Goal: Information Seeking & Learning: Learn about a topic

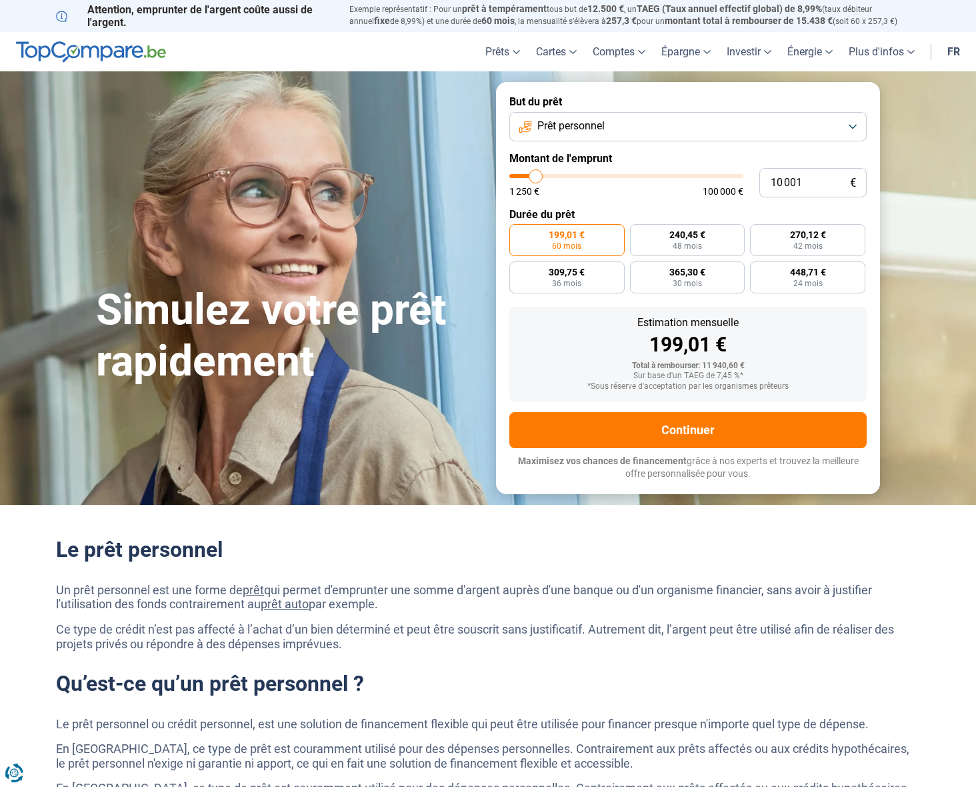
type input "9 500"
type input "9500"
type input "9 750"
type input "9750"
type input "10 250"
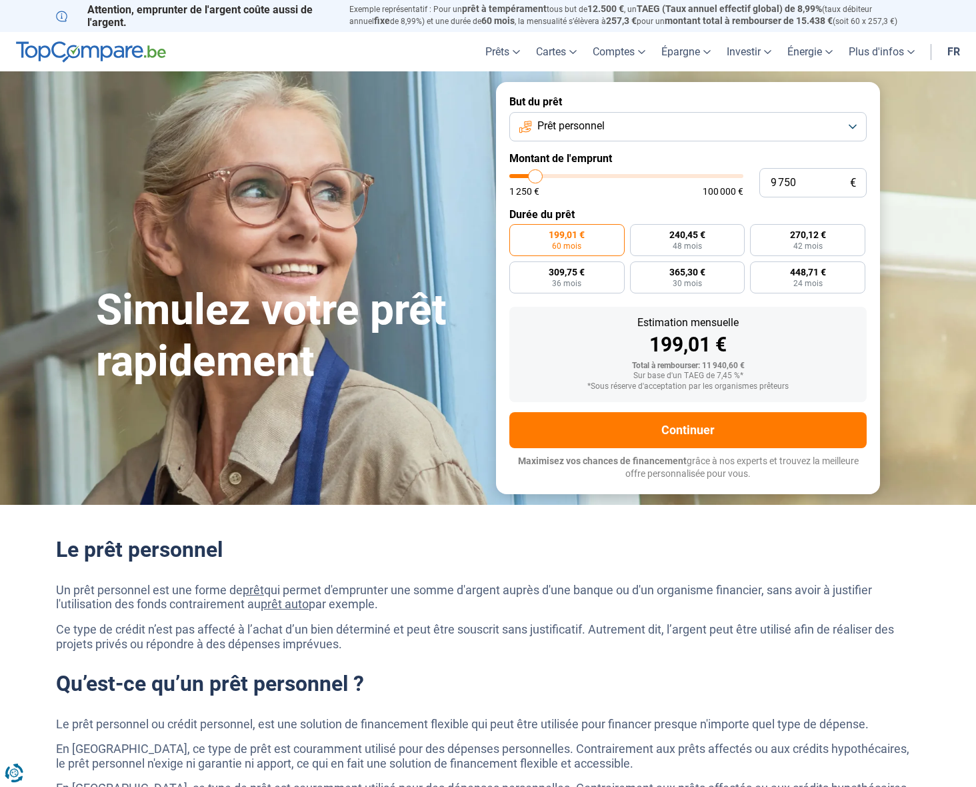
type input "10250"
type input "11 000"
type input "11000"
type input "12 250"
type input "12250"
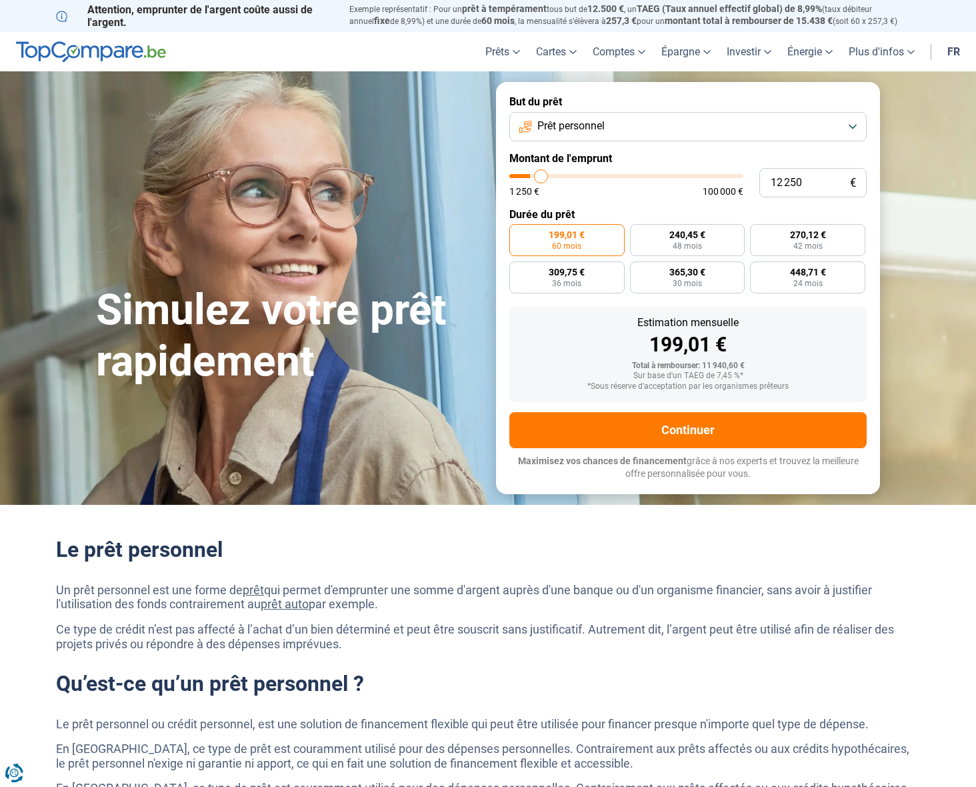
type input "13 500"
type input "13500"
type input "14 750"
type input "14750"
type input "15 750"
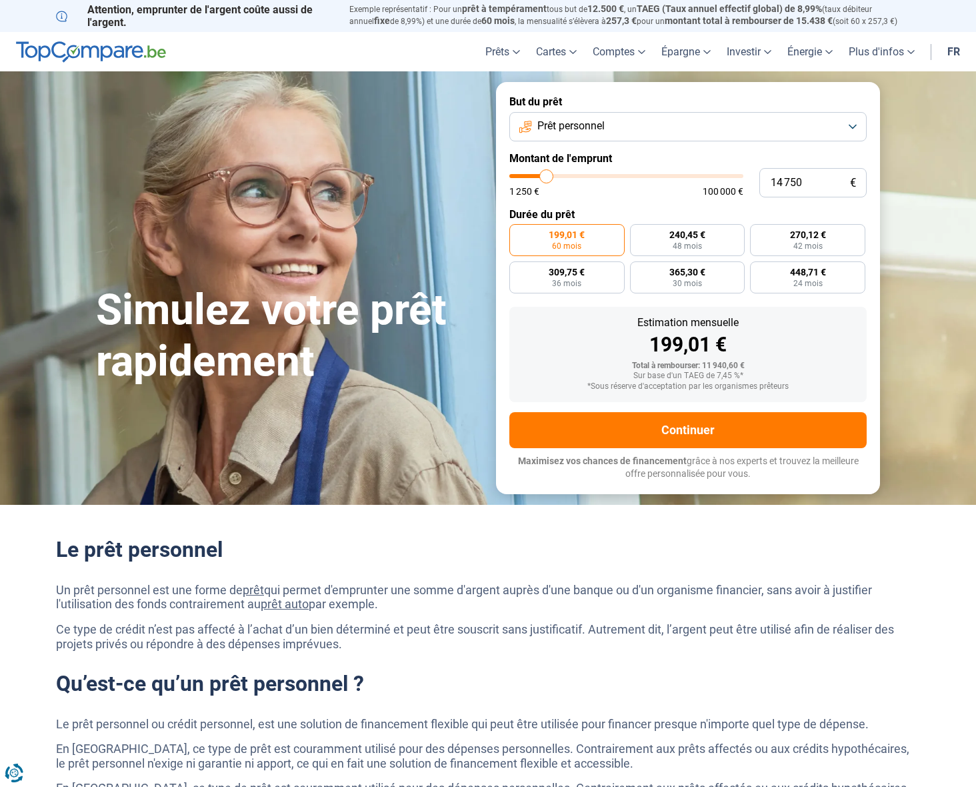
type input "15750"
type input "17 000"
type input "17000"
type input "18 250"
type input "18250"
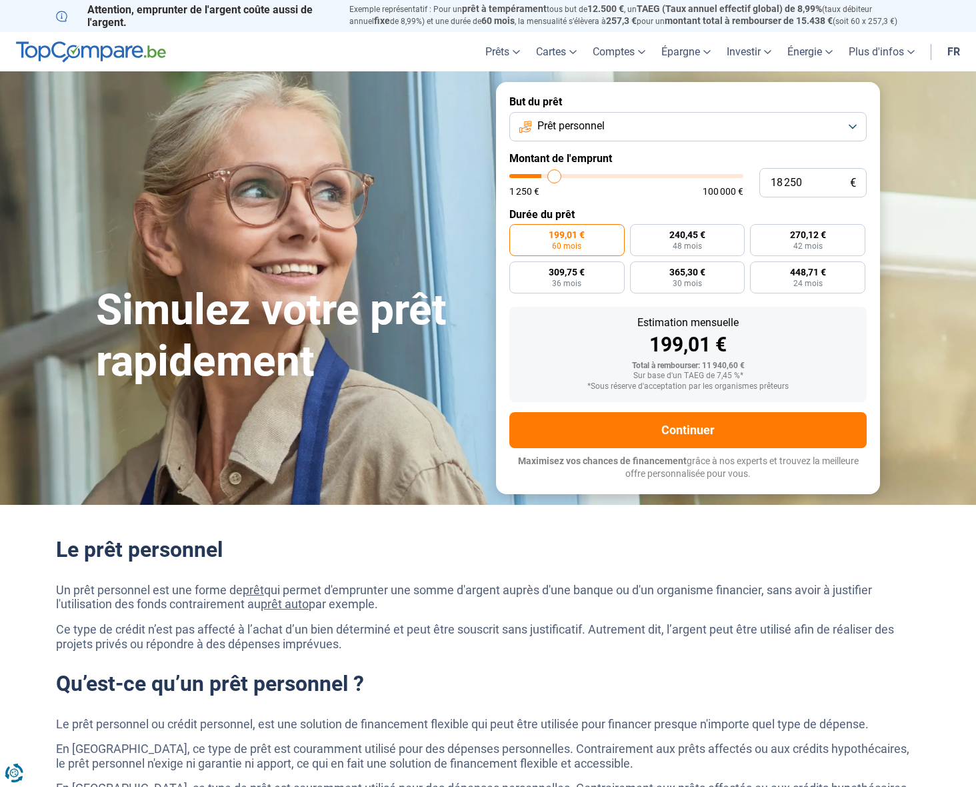
type input "18 750"
type input "18750"
type input "19 750"
type input "19750"
type input "20 500"
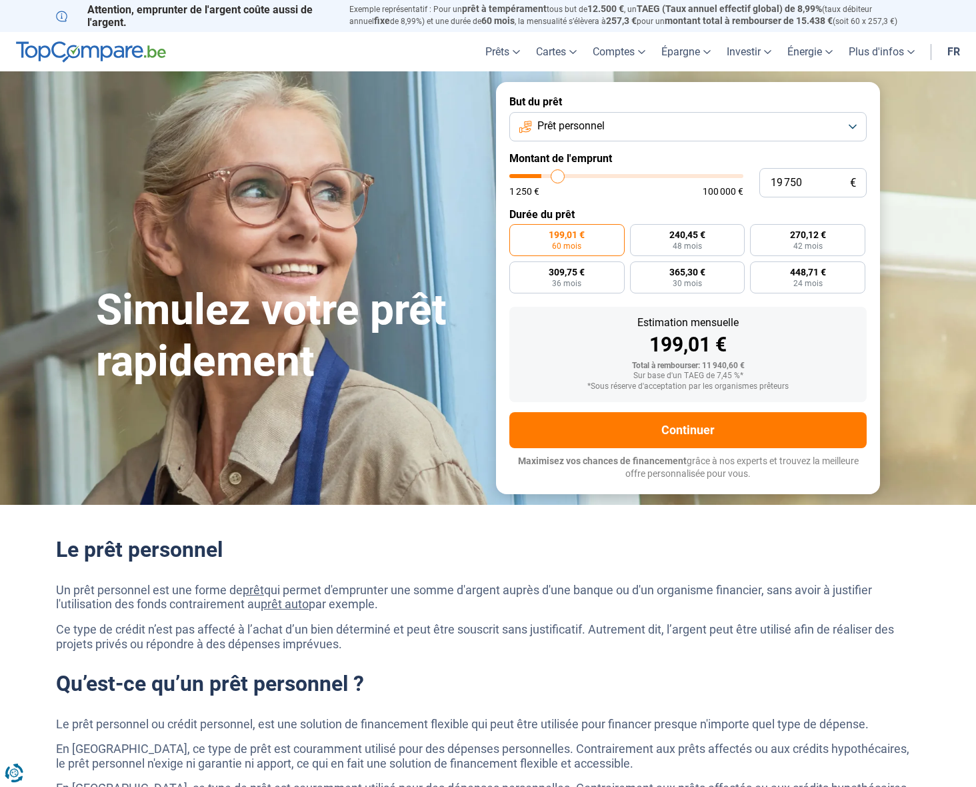
type input "20500"
type input "21 250"
type input "21250"
type input "22 250"
type input "22250"
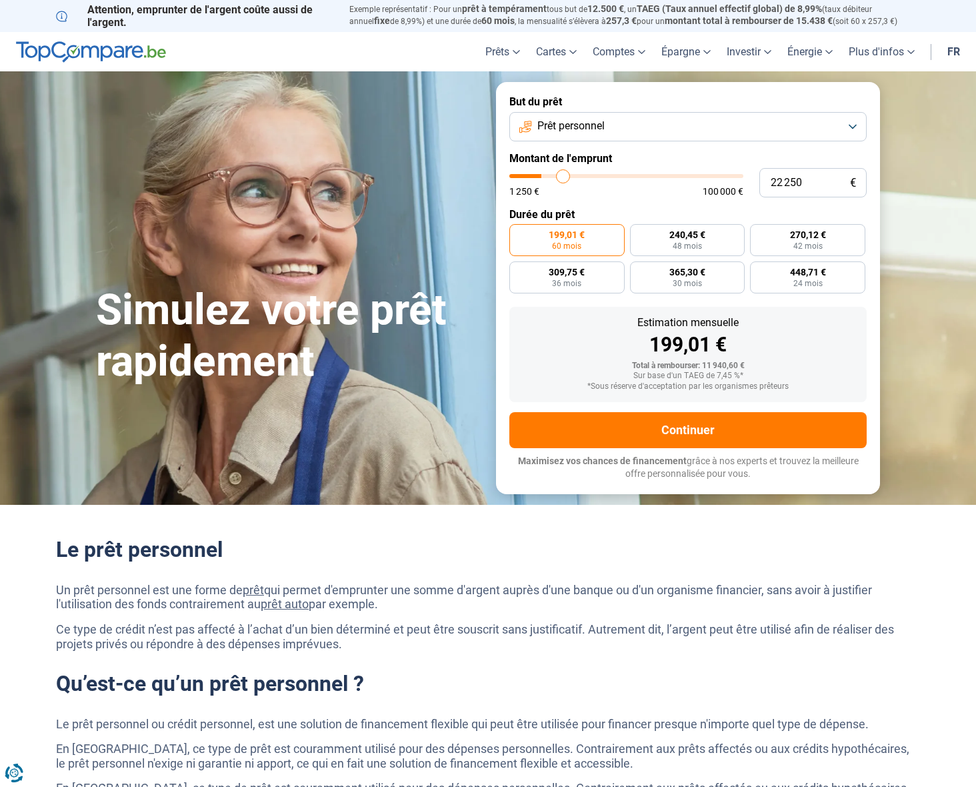
type input "22 500"
type input "22500"
type input "22 750"
type input "22750"
type input "23 000"
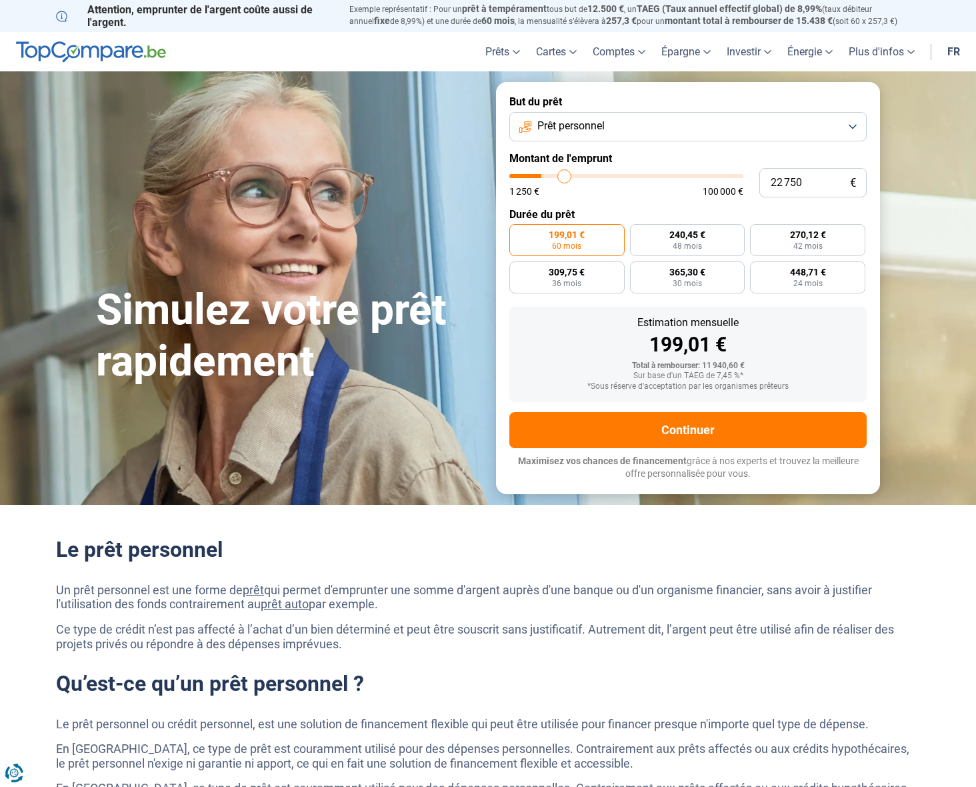
type input "23000"
type input "23 500"
type input "23500"
type input "24 250"
type input "24250"
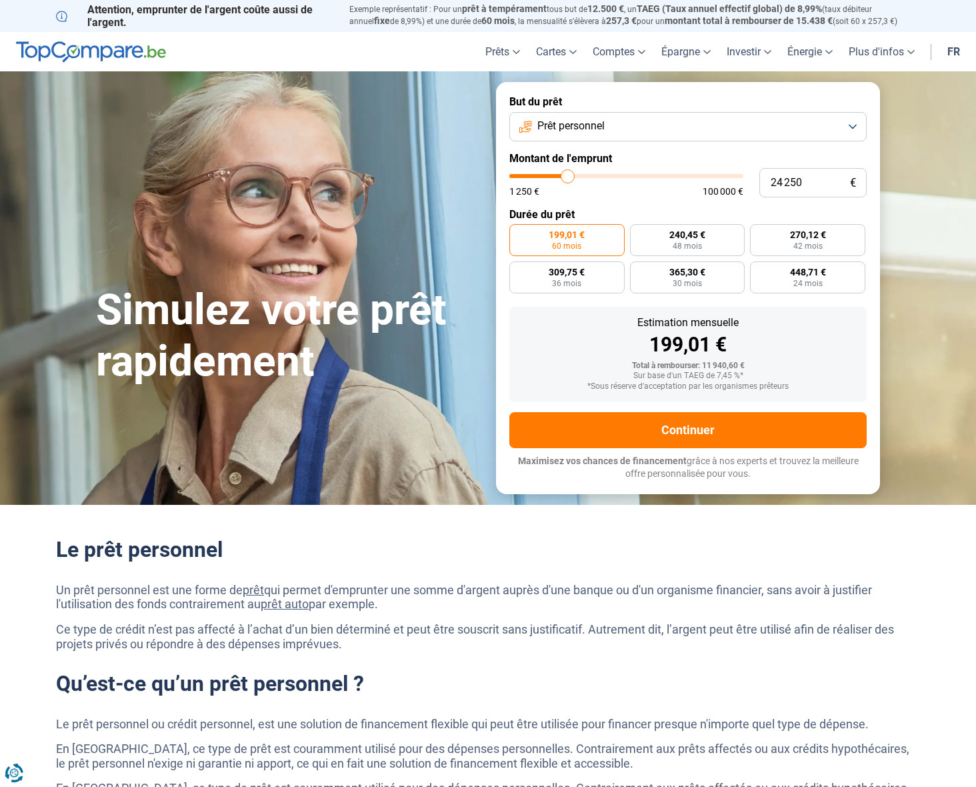
type input "25 250"
type input "25250"
type input "27 000"
type input "27000"
type input "28 750"
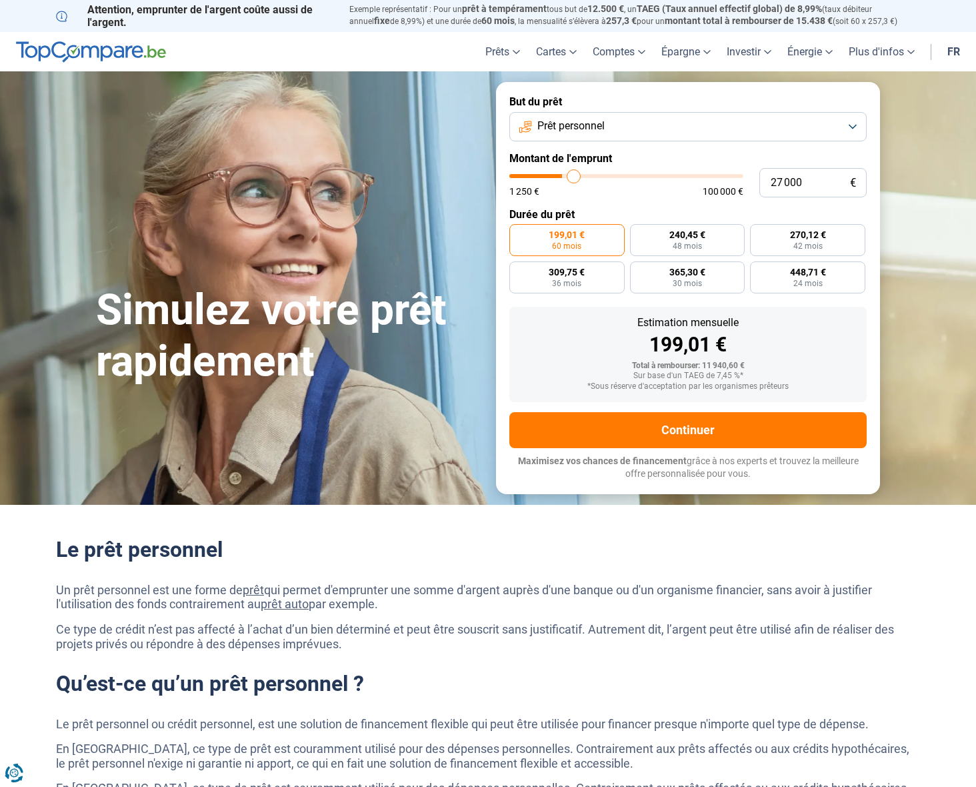
type input "28750"
type input "29 750"
type input "29750"
type input "30 500"
type input "30500"
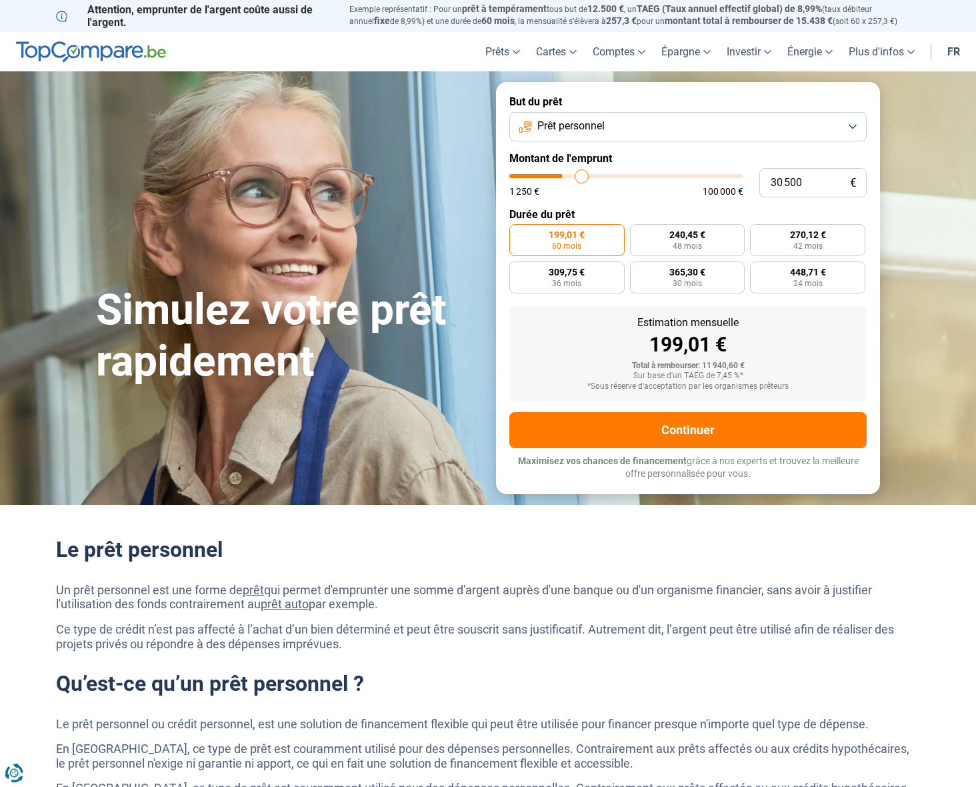
type input "31 000"
type input "31000"
type input "31 250"
type input "31250"
type input "31 500"
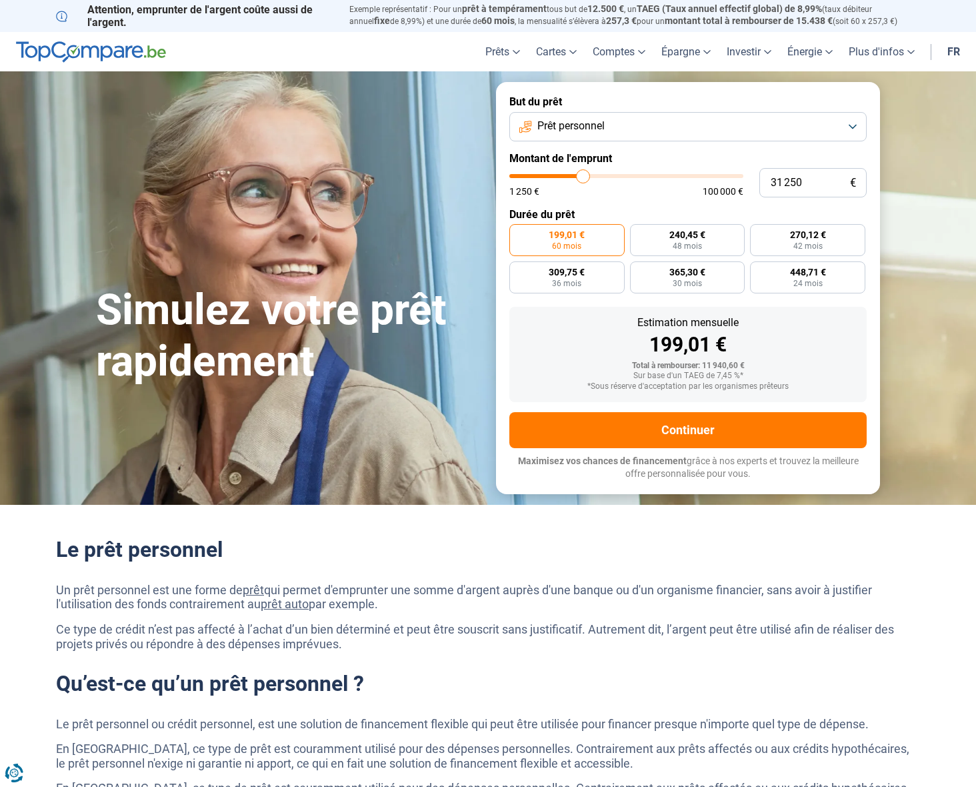
type input "31500"
type input "32 000"
type input "32000"
type input "32 500"
type input "32500"
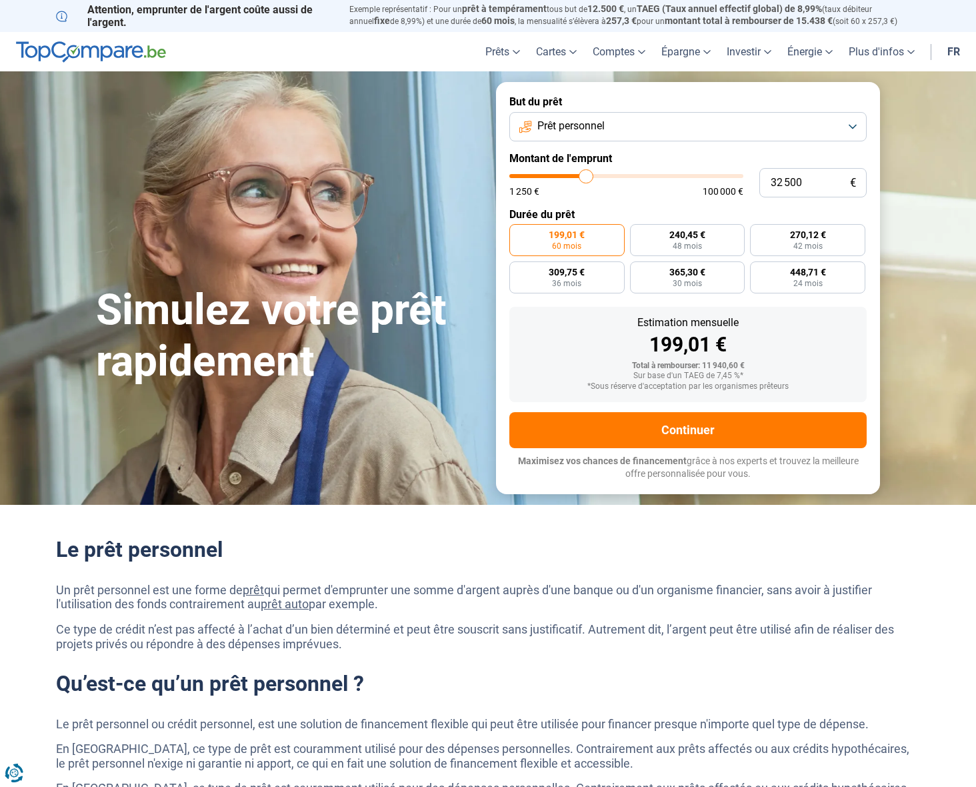
type input "32 750"
type input "32750"
type input "33 000"
type input "33000"
type input "33 500"
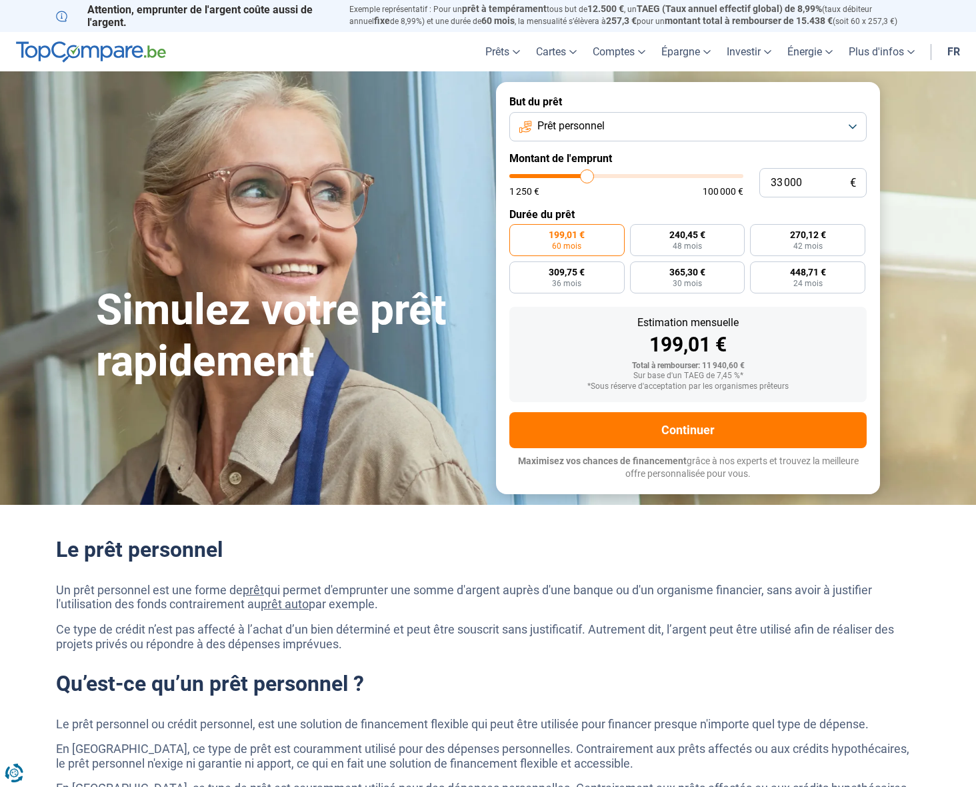
type input "33500"
type input "35 000"
type input "35000"
type input "35 750"
type input "35750"
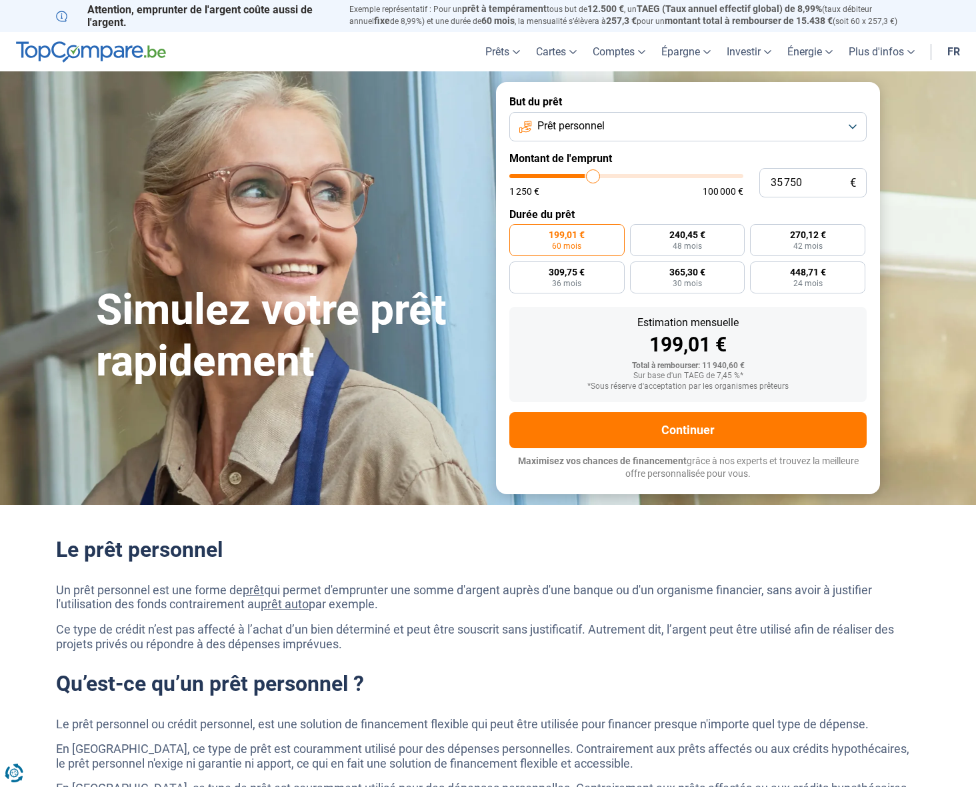
type input "36 000"
type input "36000"
type input "36 250"
type input "36250"
type input "37 000"
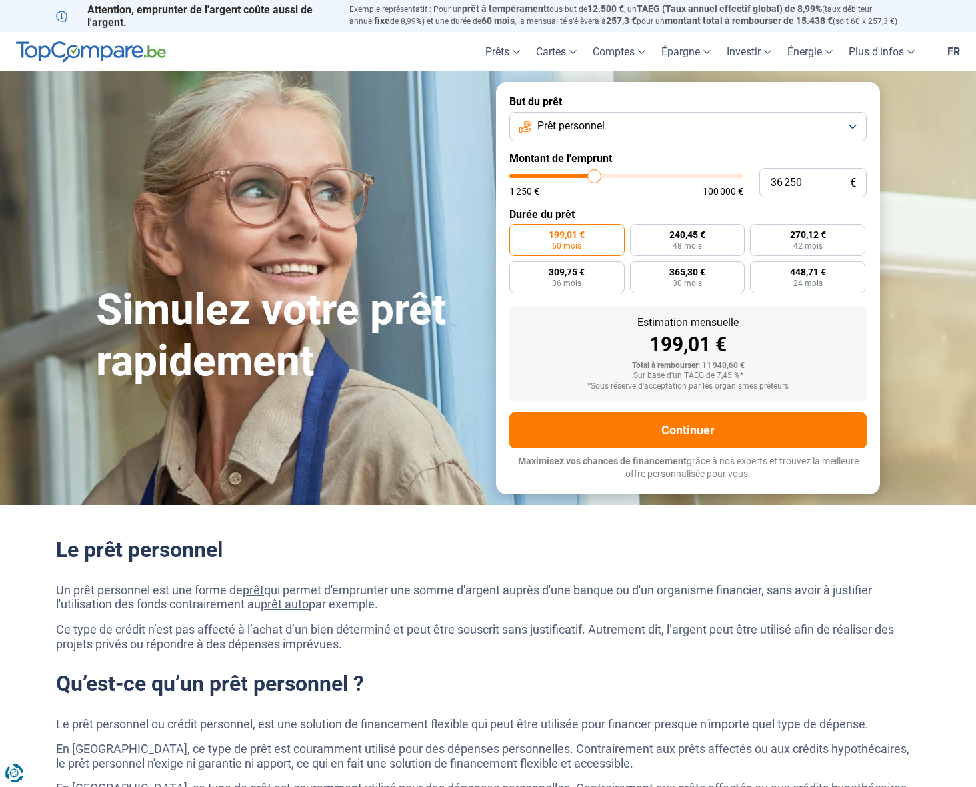
type input "37000"
type input "37 500"
type input "37500"
type input "37 750"
type input "37750"
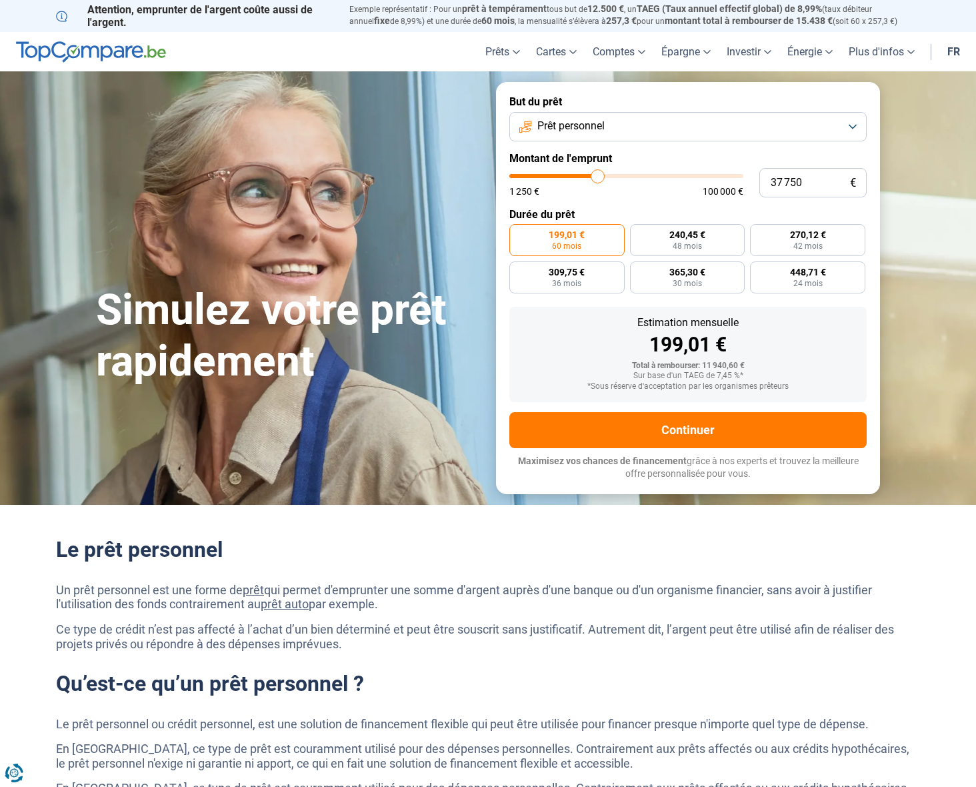
type input "38 000"
type input "38000"
type input "38 500"
type input "38500"
type input "38 750"
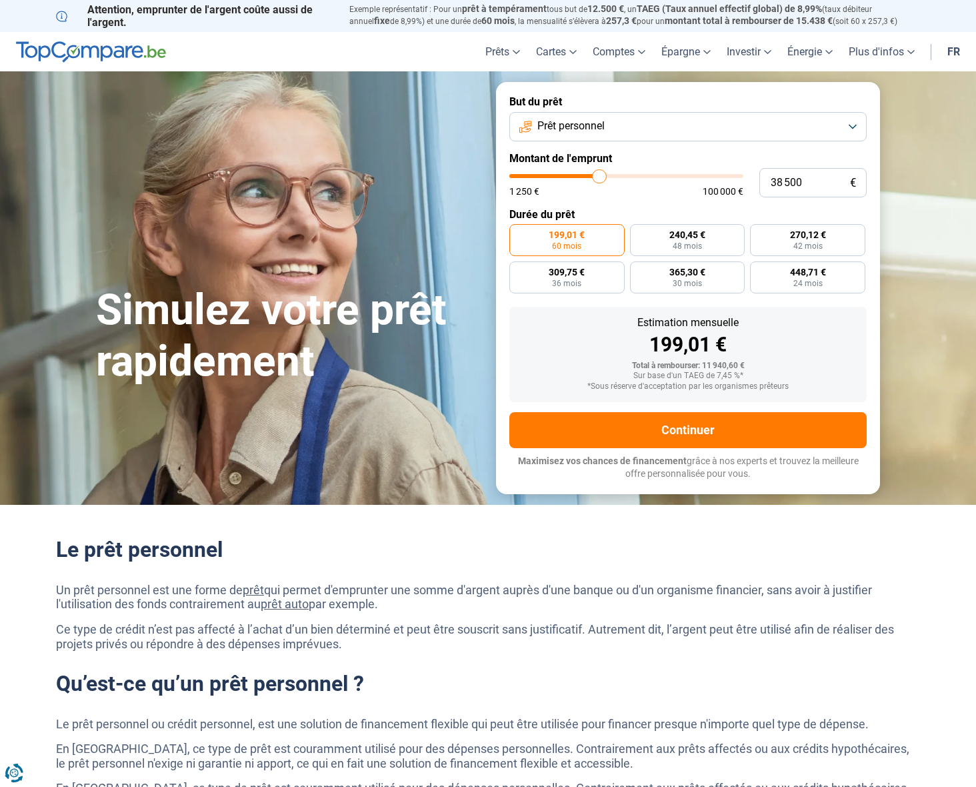
type input "38750"
type input "39 000"
type input "39000"
type input "39 250"
type input "39250"
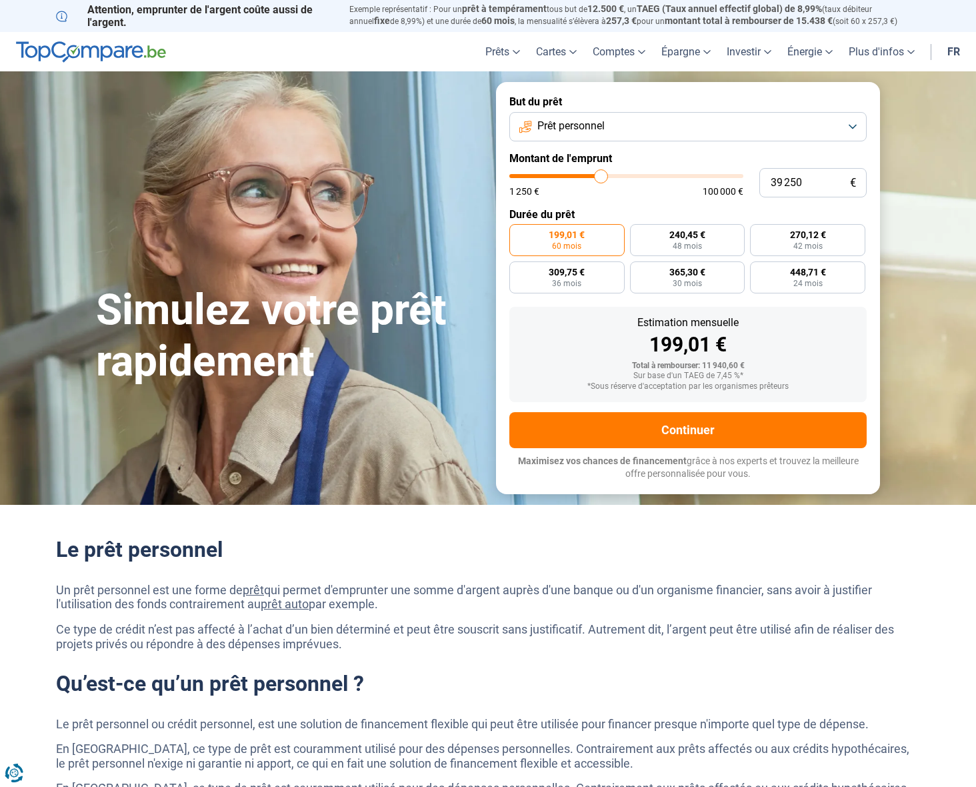
type input "39 500"
type input "39500"
type input "40 000"
type input "40000"
type input "40 250"
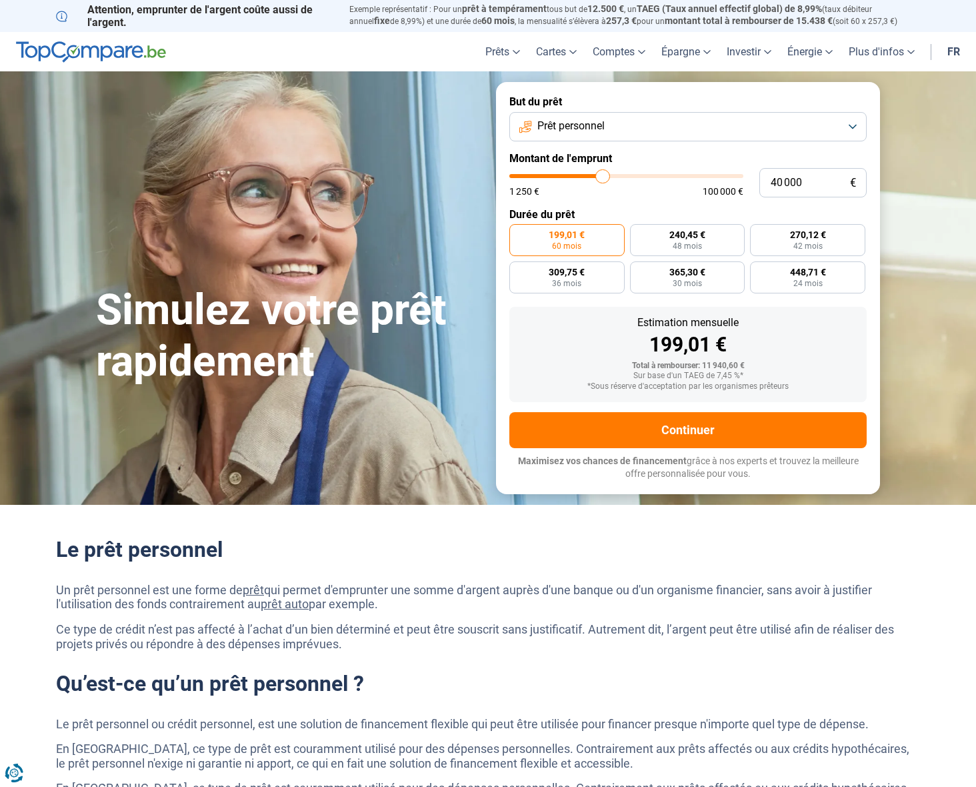
type input "40250"
type input "40 500"
type input "40500"
type input "40 750"
type input "40750"
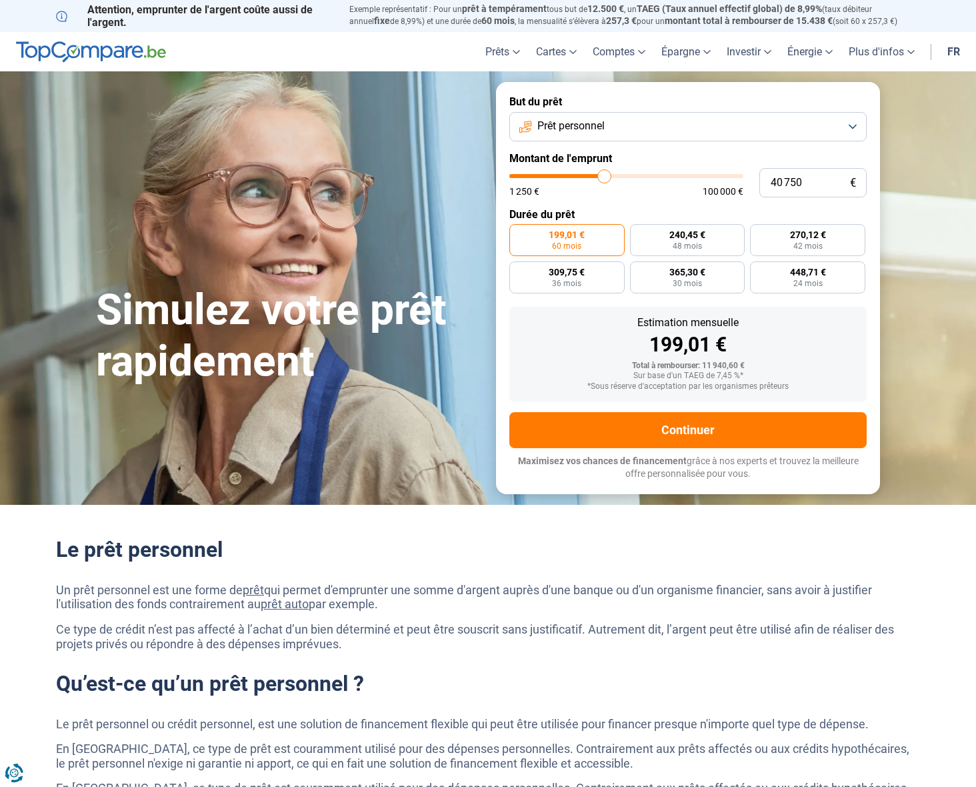
type input "41 000"
type input "41000"
type input "41 750"
type input "41750"
type input "43 000"
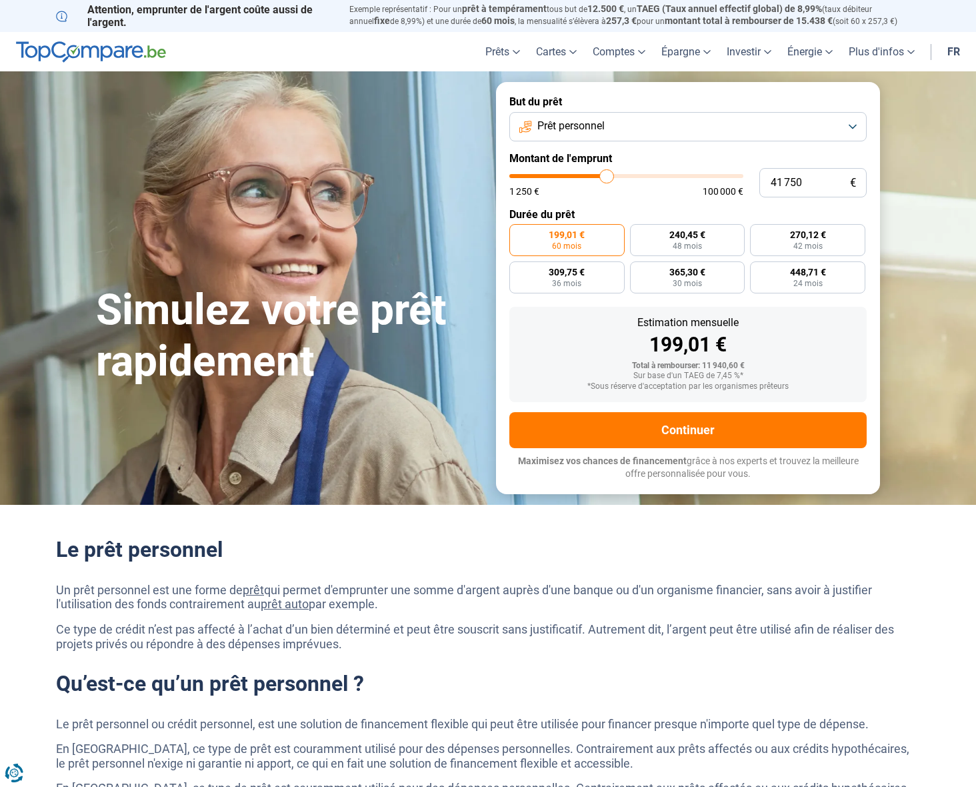
type input "43000"
type input "43 750"
type input "43750"
type input "45 000"
type input "45000"
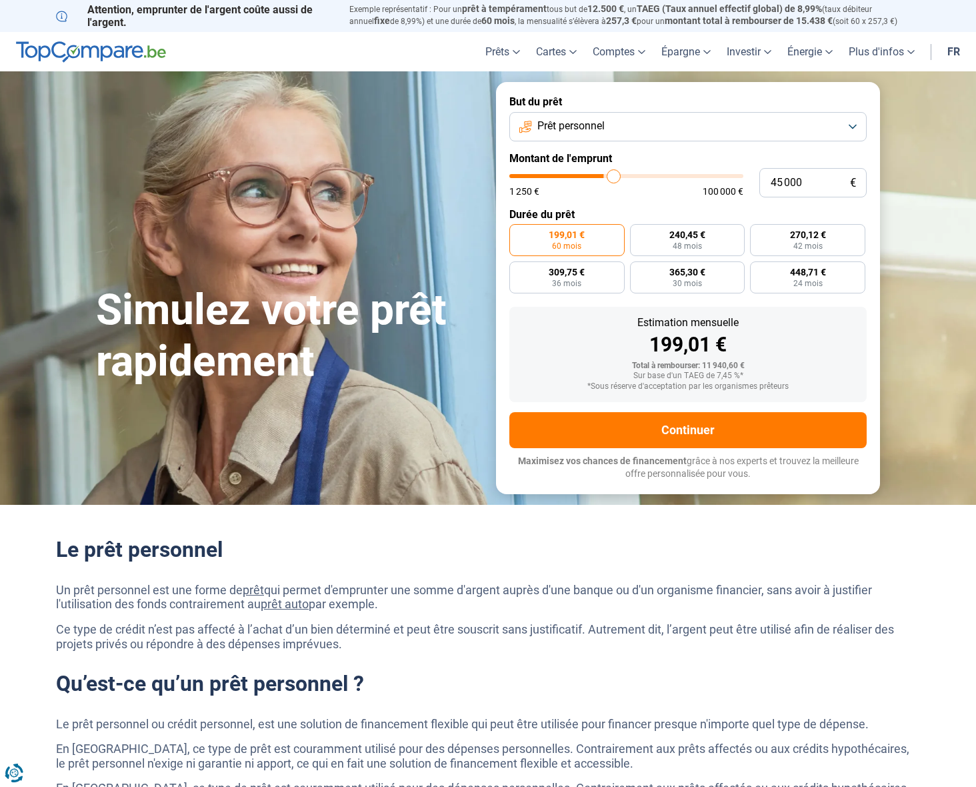
type input "45 750"
type input "45750"
type input "46 000"
type input "46000"
type input "46 250"
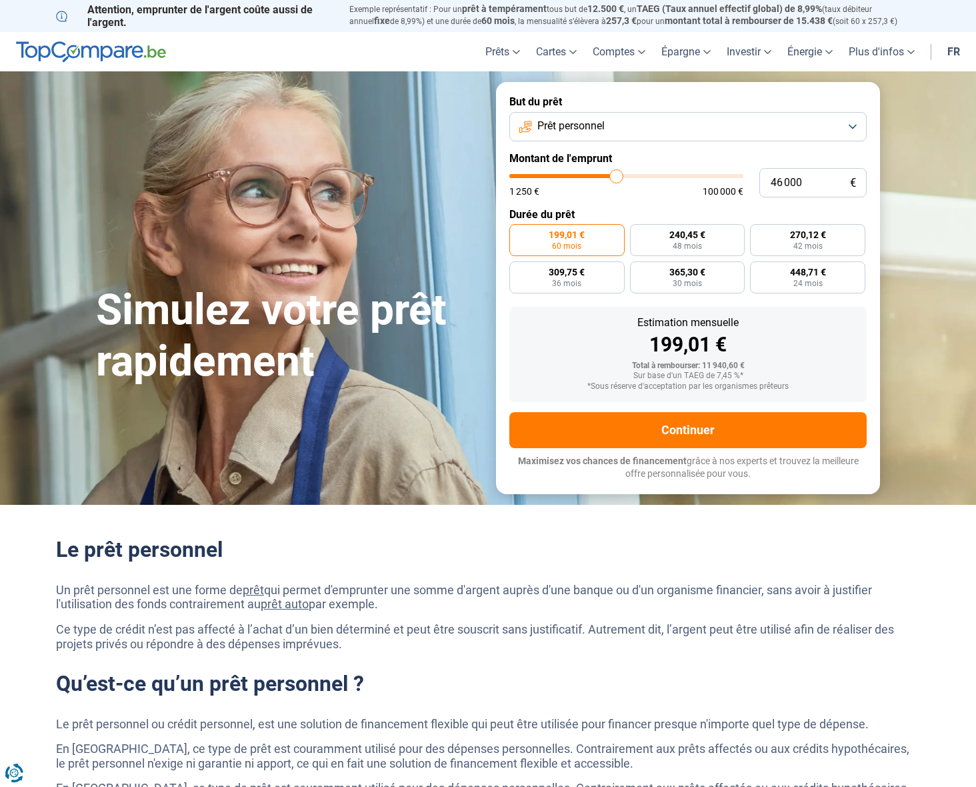
type input "46250"
type input "46 500"
type input "46500"
type input "46 750"
type input "46750"
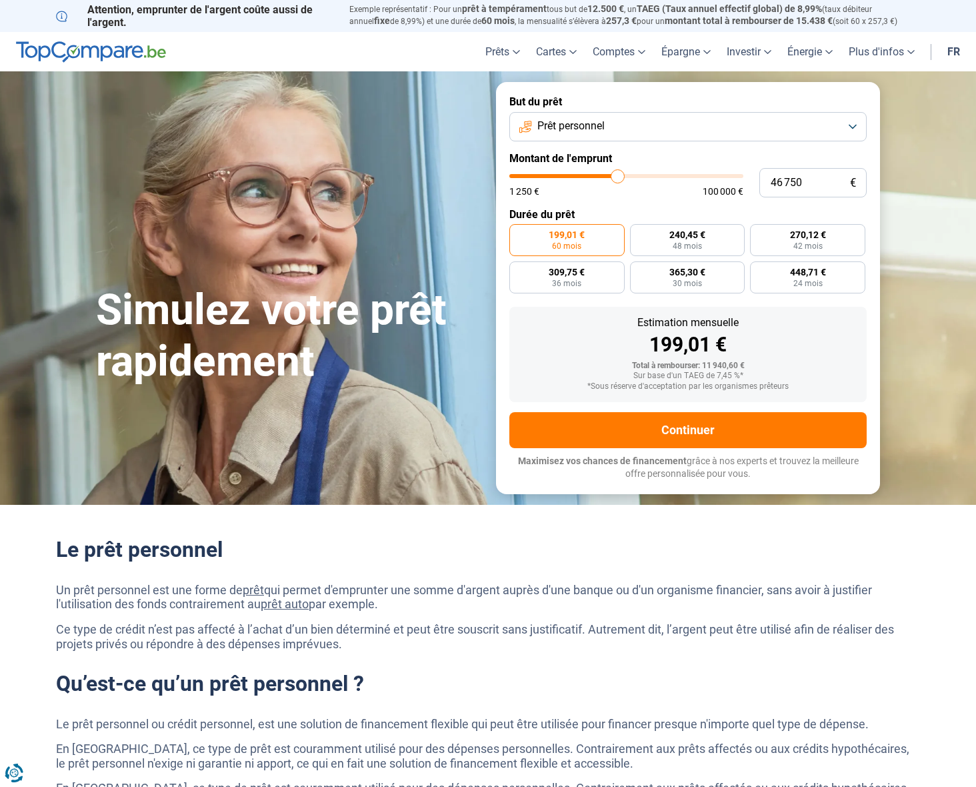
type input "47 500"
type input "47500"
type input "48 000"
type input "48000"
type input "48 250"
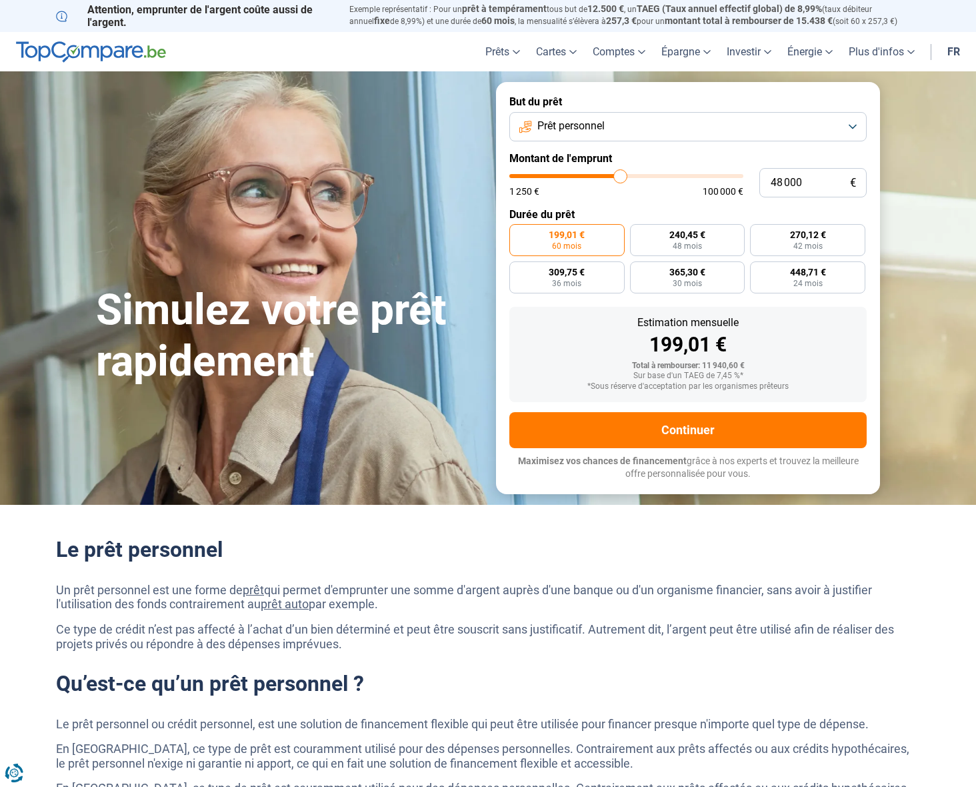
type input "48250"
type input "49 000"
type input "49000"
type input "49 250"
type input "49250"
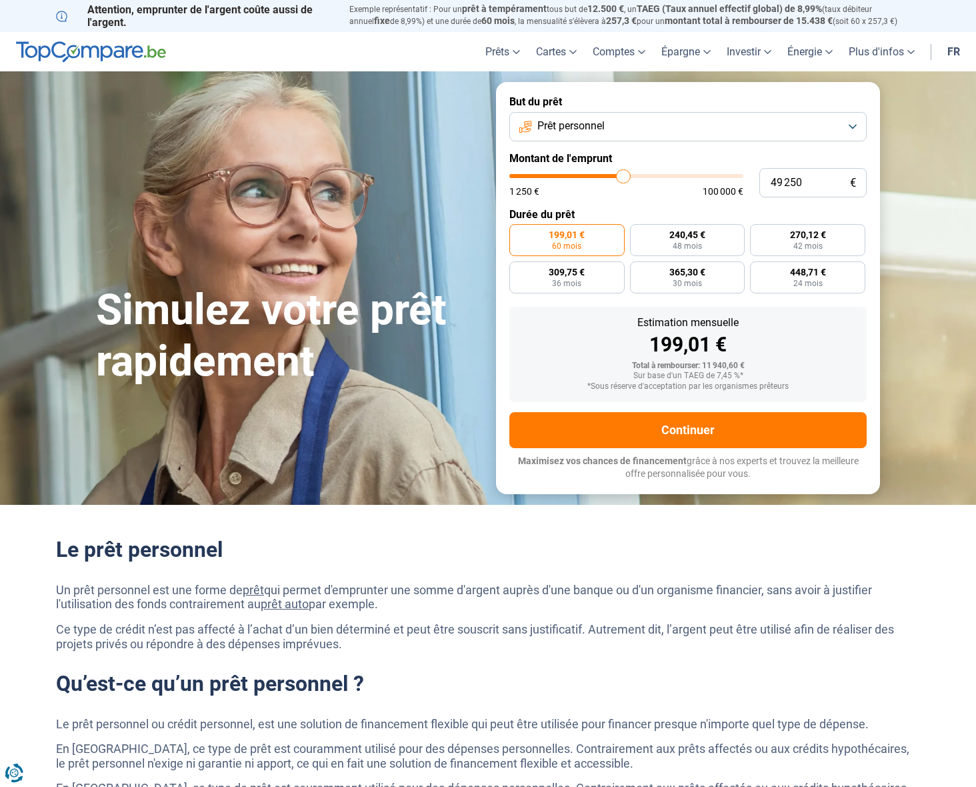
type input "49 500"
type input "49500"
type input "49 750"
type input "49750"
type input "50 250"
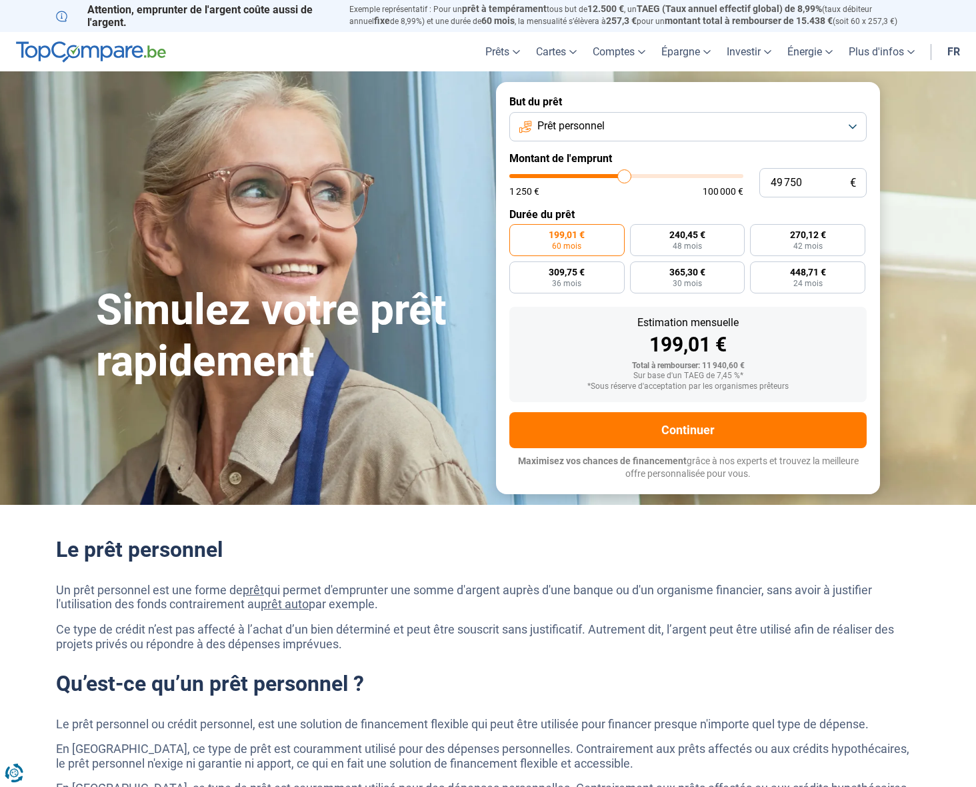
type input "50250"
type input "50 500"
drag, startPoint x: 535, startPoint y: 176, endPoint x: 626, endPoint y: 178, distance: 90.7
type input "50500"
click at [626, 178] on input "range" at bounding box center [626, 176] width 234 height 4
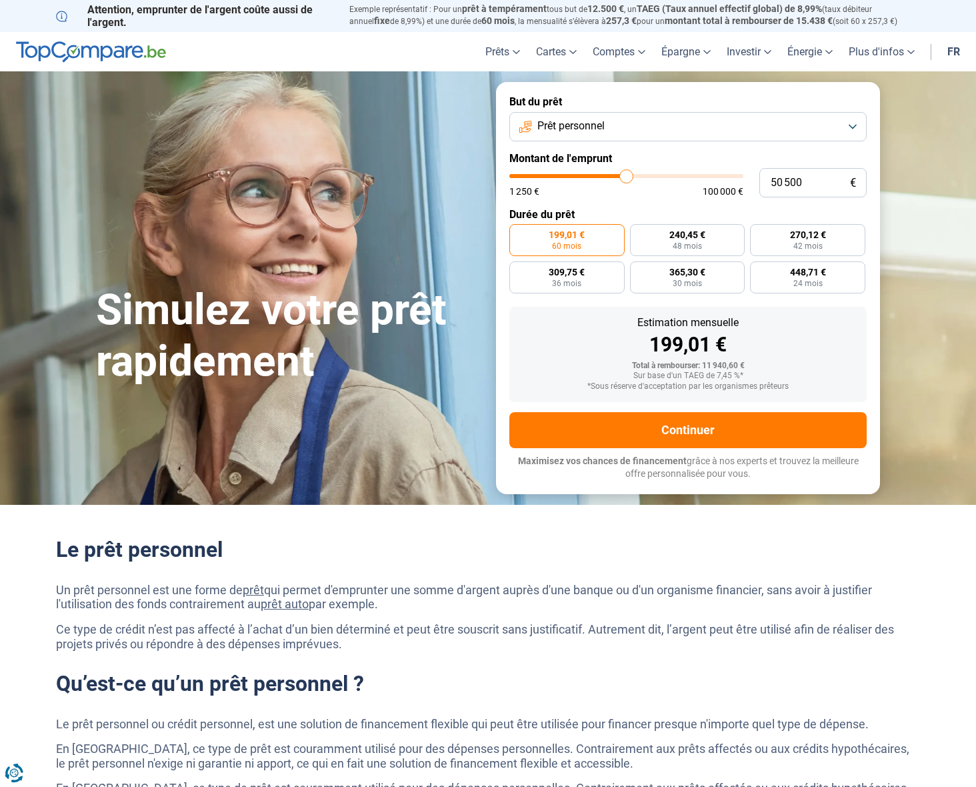
radio input "false"
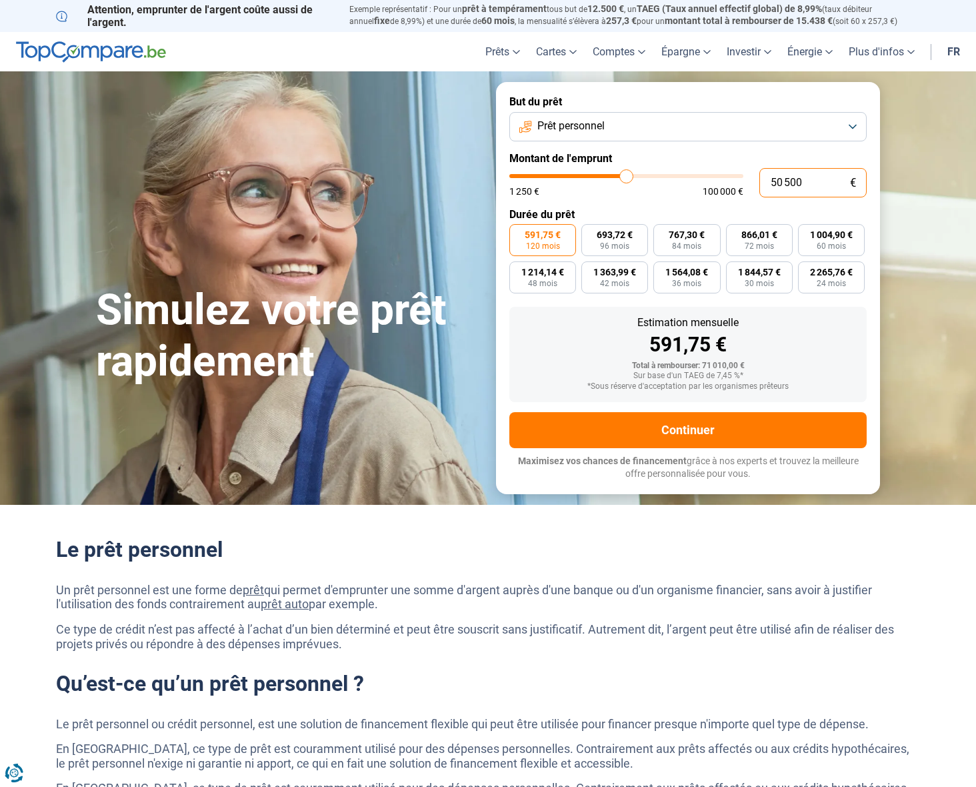
drag, startPoint x: 785, startPoint y: 183, endPoint x: 810, endPoint y: 182, distance: 24.7
click at [808, 182] on input "50 500" at bounding box center [812, 182] width 107 height 29
type input "500"
type input "1250"
type input "5 000"
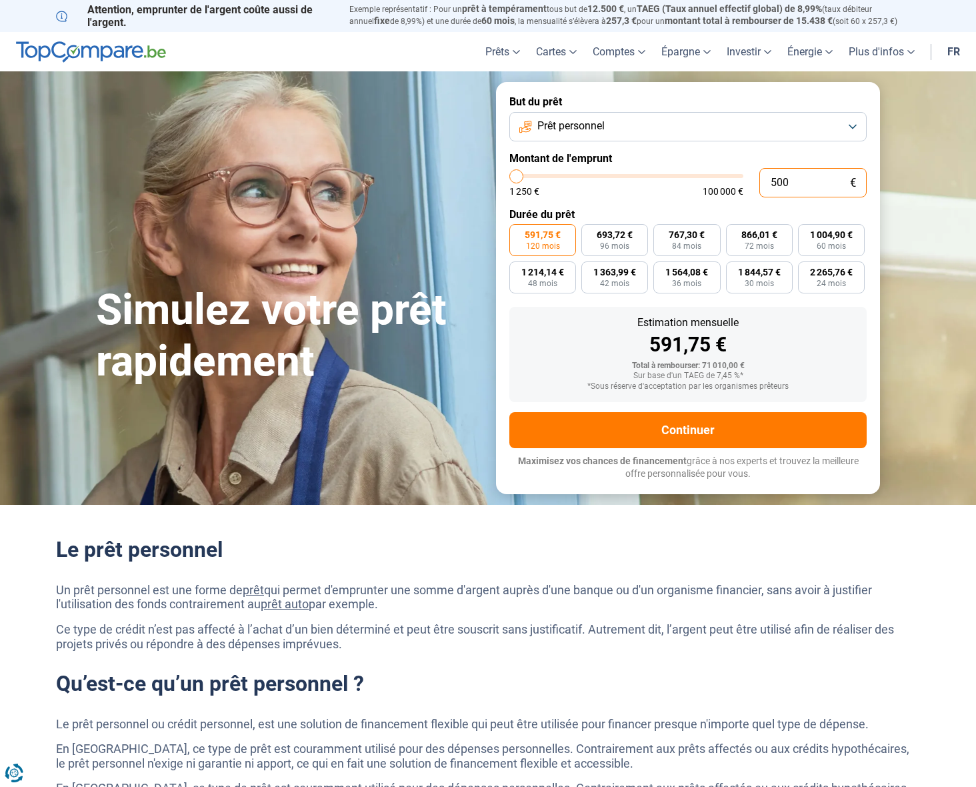
type input "5000"
type input "50 000"
type input "50000"
click at [857, 125] on button "Prêt personnel" at bounding box center [687, 126] width 357 height 29
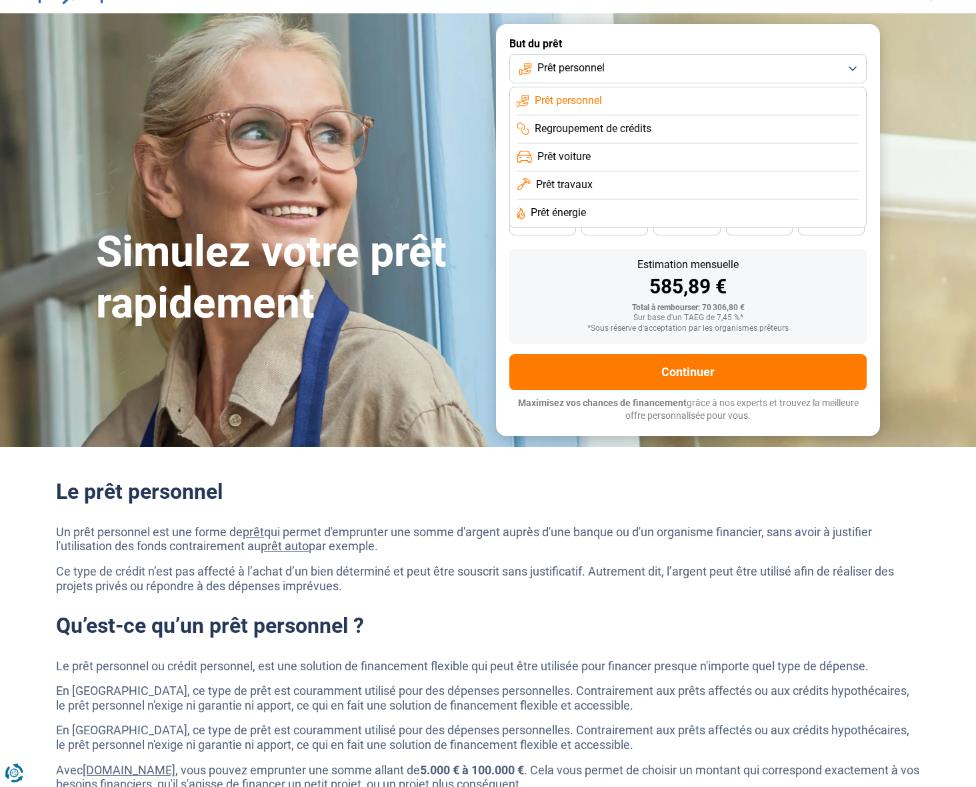
scroll to position [43, 0]
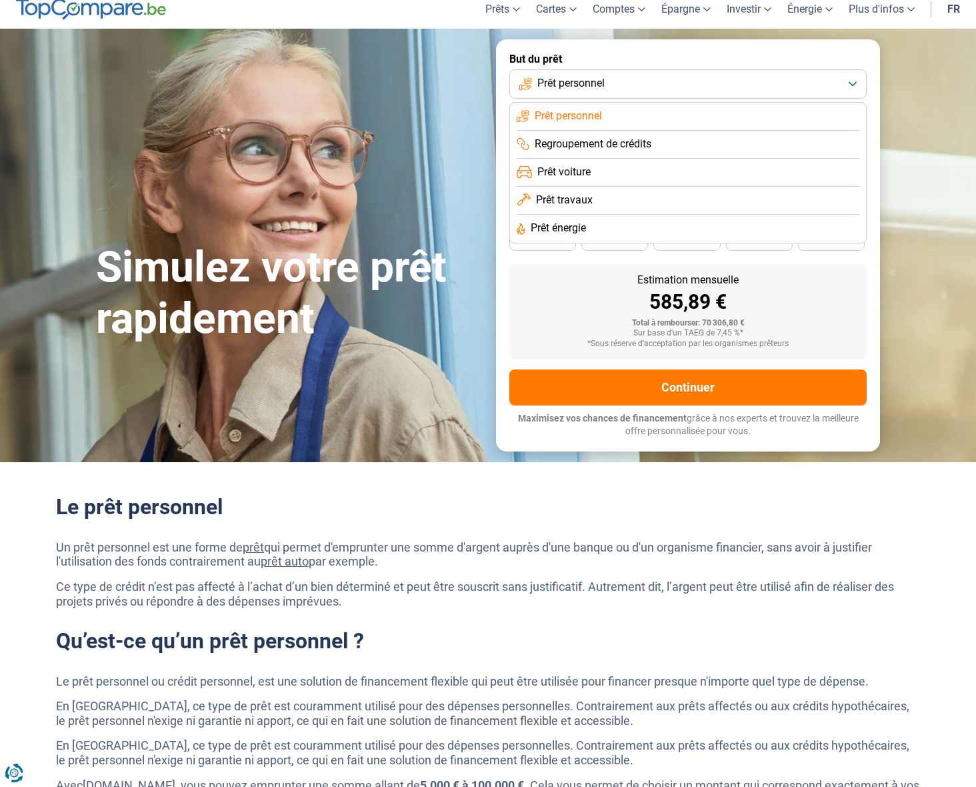
click at [591, 115] on span "Prêt personnel" at bounding box center [568, 116] width 67 height 15
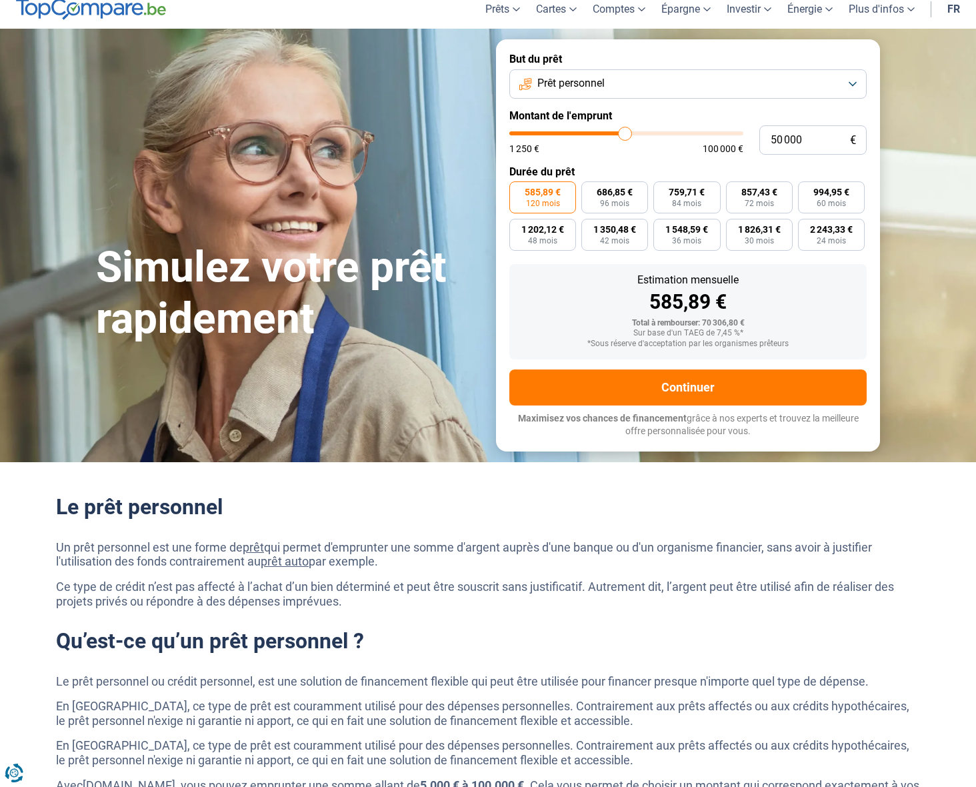
click at [945, 138] on section "Simulez votre prêt rapidement Simulez votre prêt rapidement But du prêt Prêt pe…" at bounding box center [488, 245] width 976 height 433
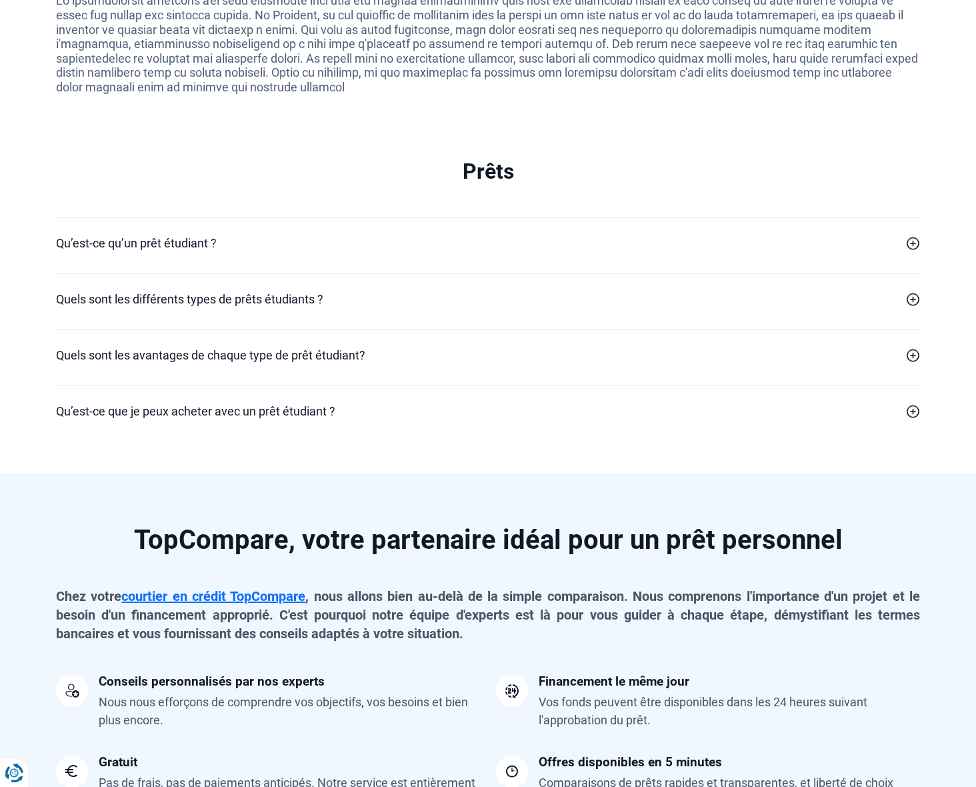
scroll to position [2667, 0]
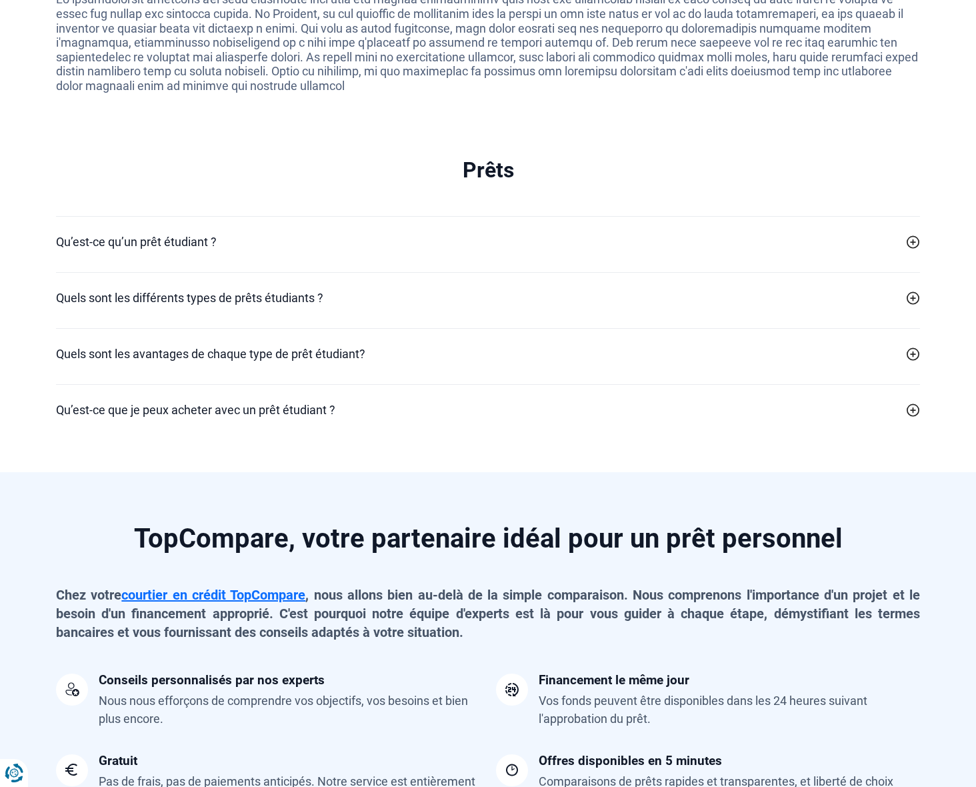
click at [233, 289] on h2 "Quels sont les différents types de prêts étudiants ?" at bounding box center [189, 298] width 267 height 18
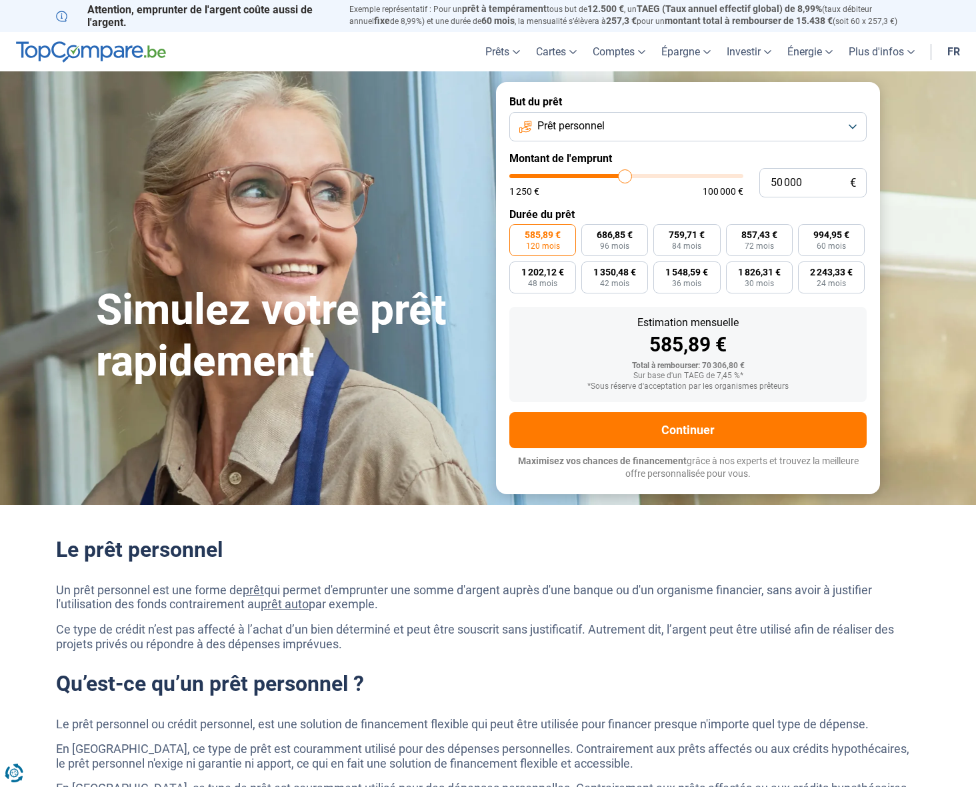
scroll to position [0, 0]
